Goal: Transaction & Acquisition: Purchase product/service

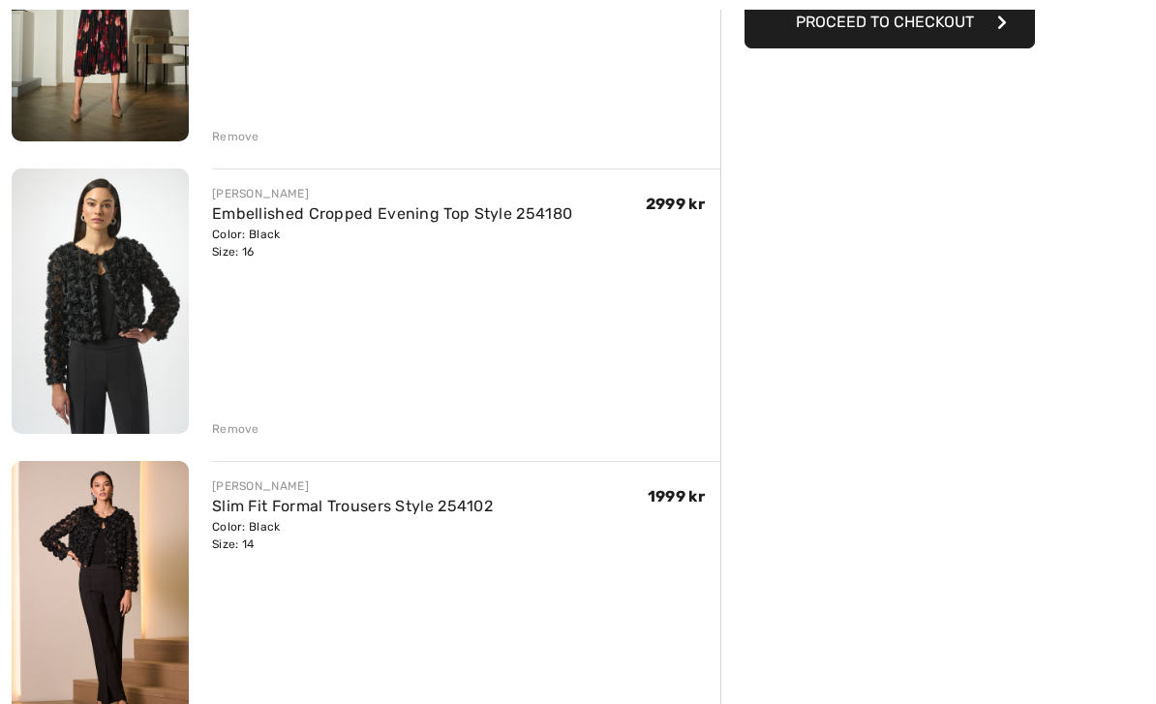
scroll to position [380, 0]
click at [279, 506] on link "Slim Fit Formal Trousers Style 254102" at bounding box center [352, 505] width 281 height 18
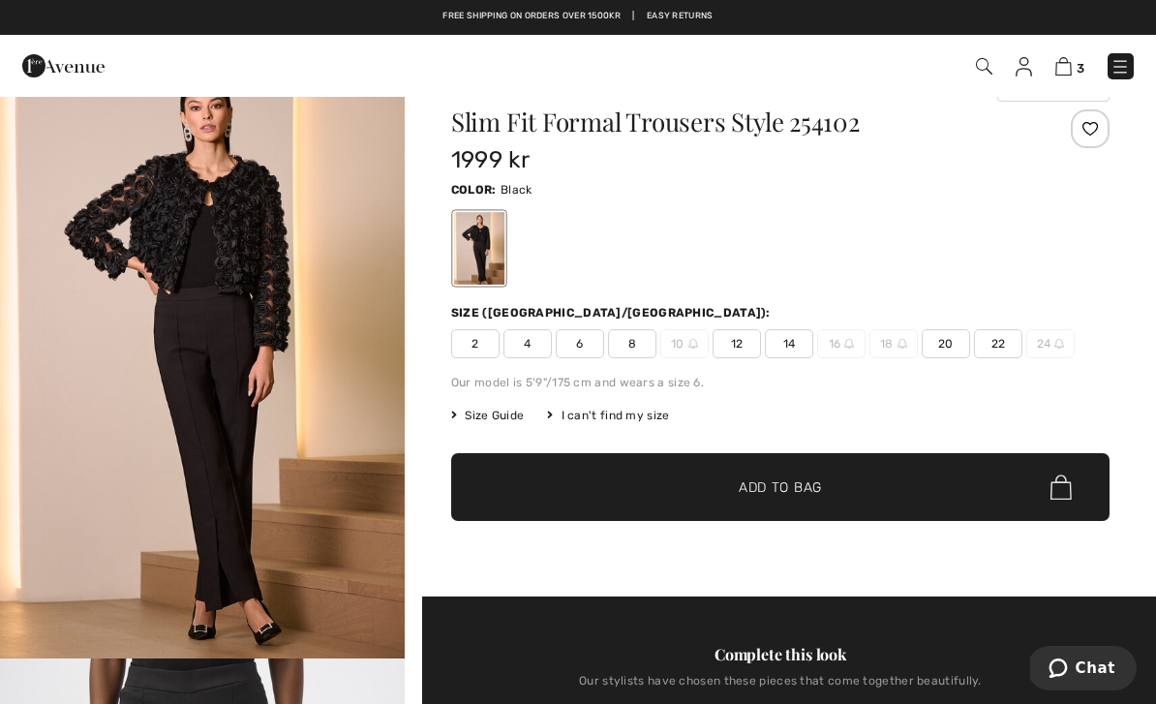
scroll to position [43, 0]
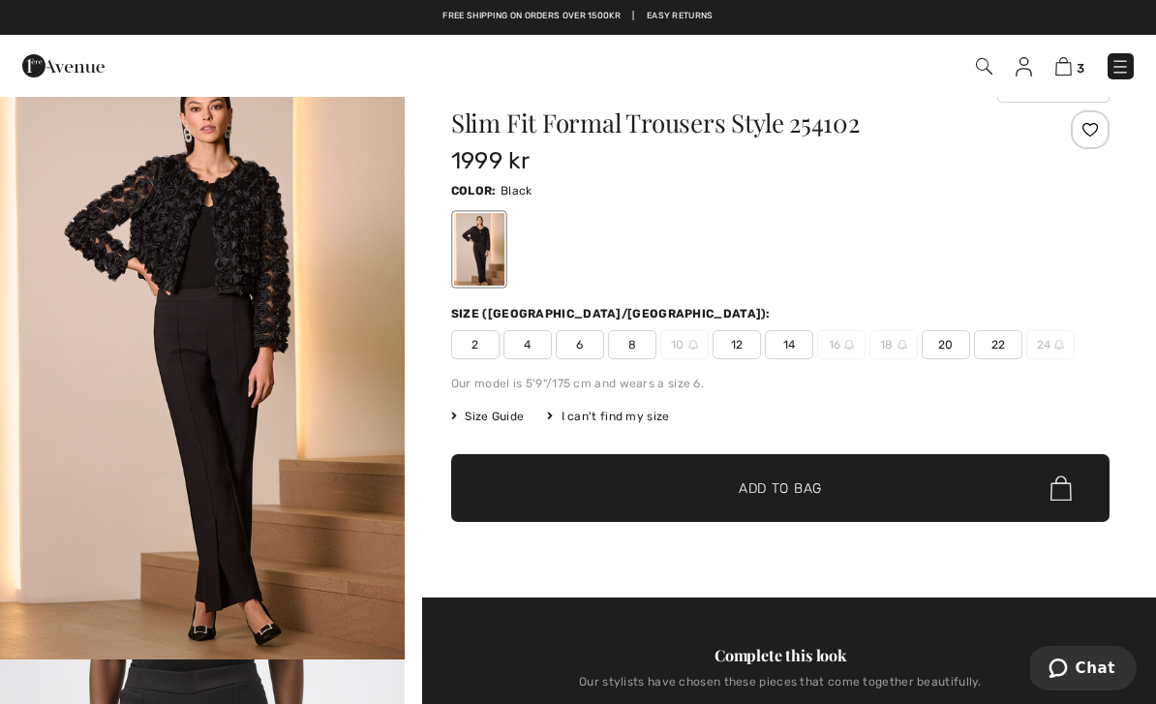
click at [641, 414] on div "I can't find my size" at bounding box center [608, 416] width 122 height 17
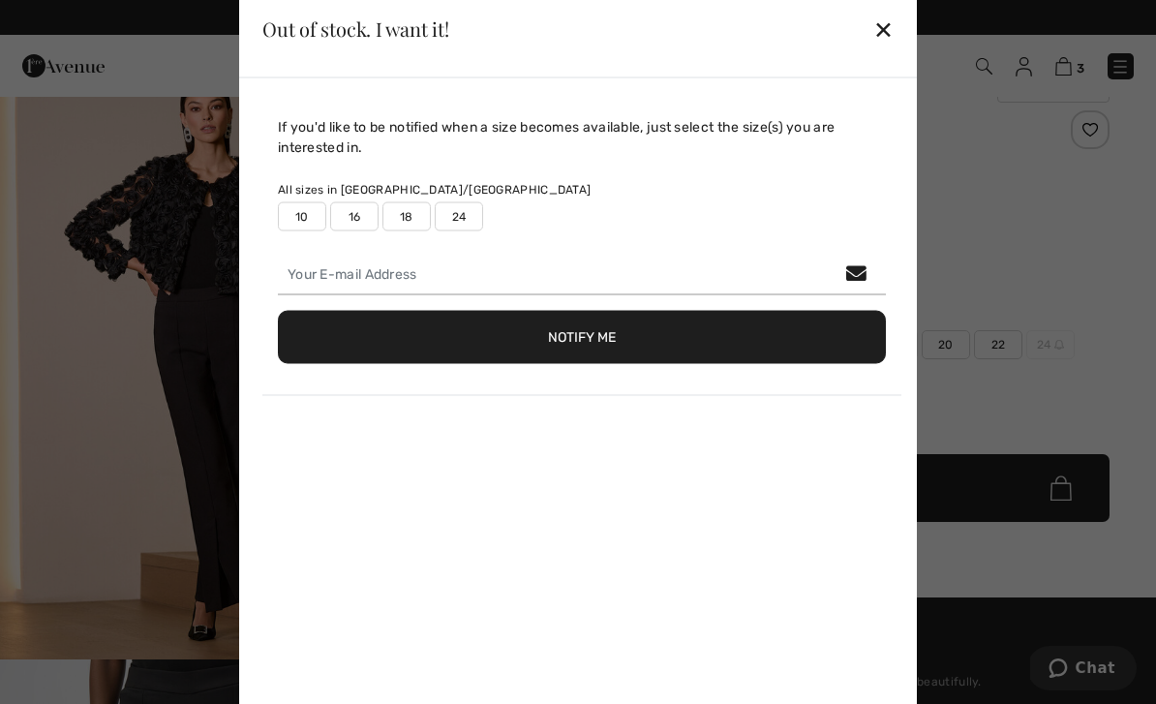
click at [363, 214] on label "16" at bounding box center [354, 215] width 48 height 29
type input "true"
click at [890, 21] on div "✕" at bounding box center [884, 29] width 20 height 41
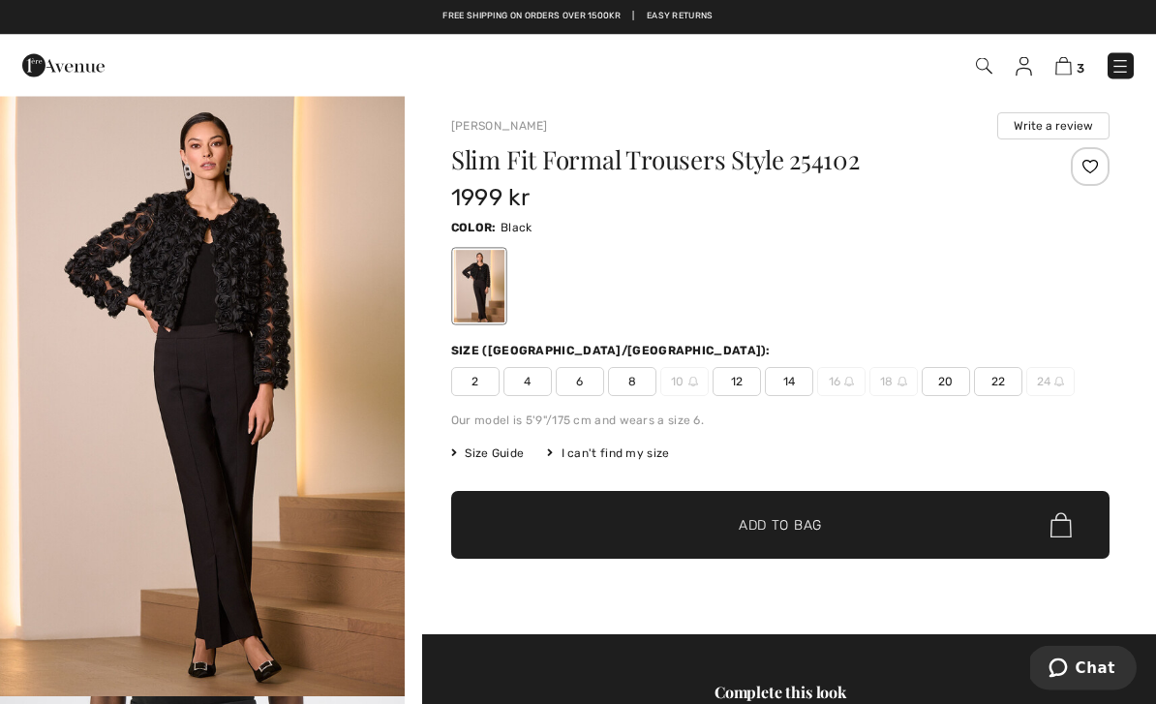
scroll to position [0, 0]
